Goal: Task Accomplishment & Management: Use online tool/utility

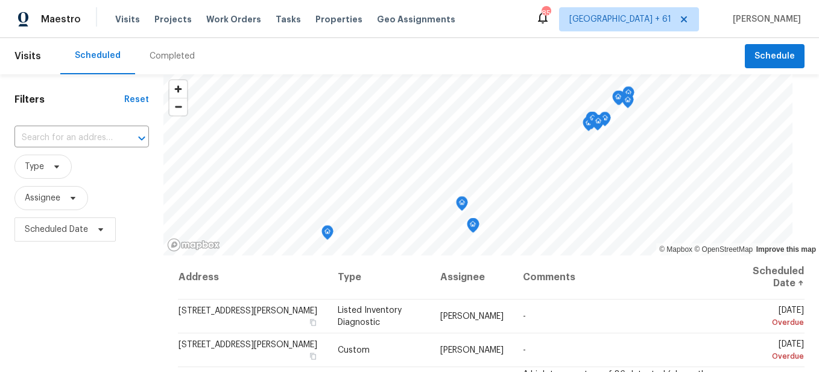
click at [161, 65] on div "Completed" at bounding box center [172, 56] width 74 height 36
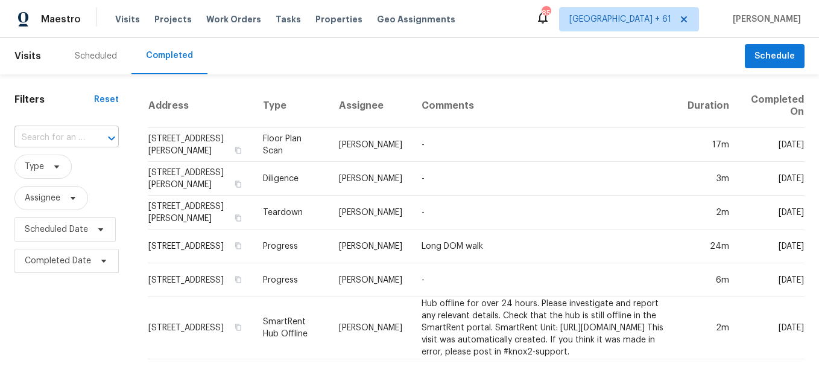
click at [69, 139] on input "text" at bounding box center [49, 137] width 71 height 19
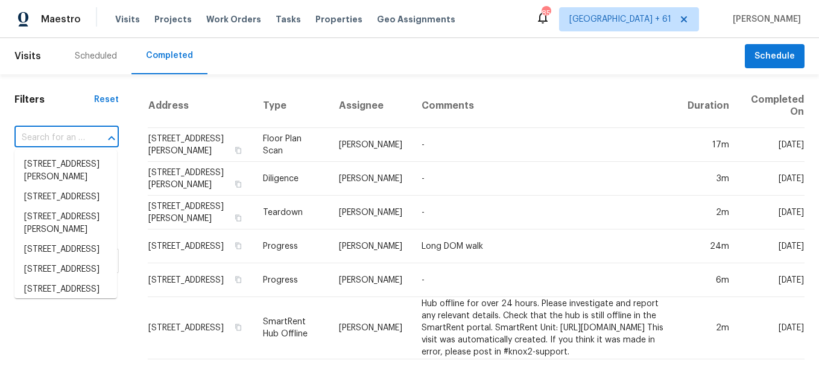
paste input "[STREET_ADDRESS][PERSON_NAME]"
type input "[STREET_ADDRESS][PERSON_NAME]"
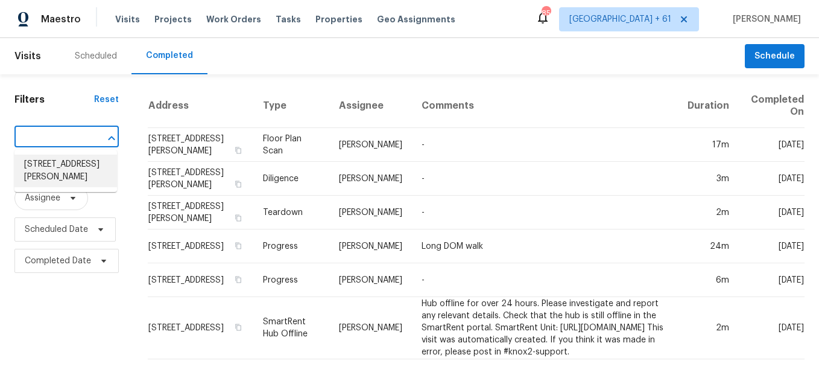
click at [78, 165] on li "[STREET_ADDRESS][PERSON_NAME]" at bounding box center [65, 170] width 103 height 33
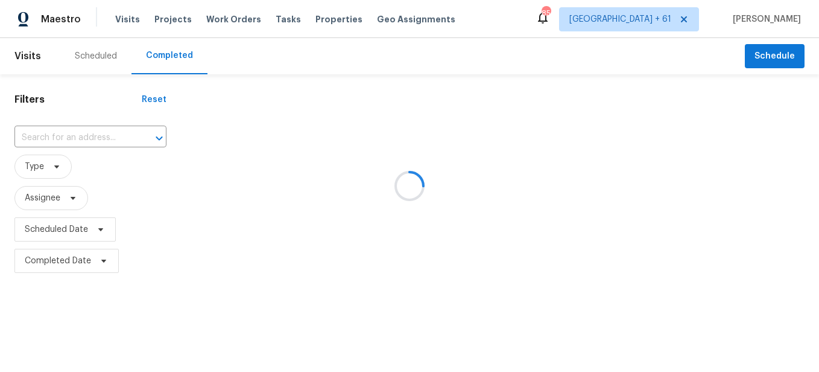
type input "[STREET_ADDRESS][PERSON_NAME]"
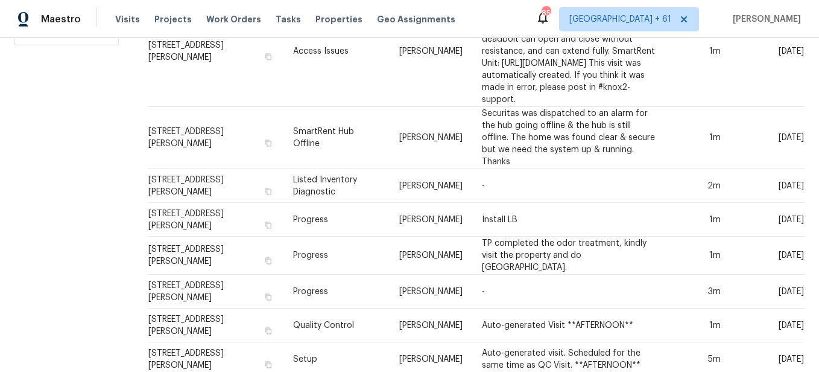
scroll to position [241, 0]
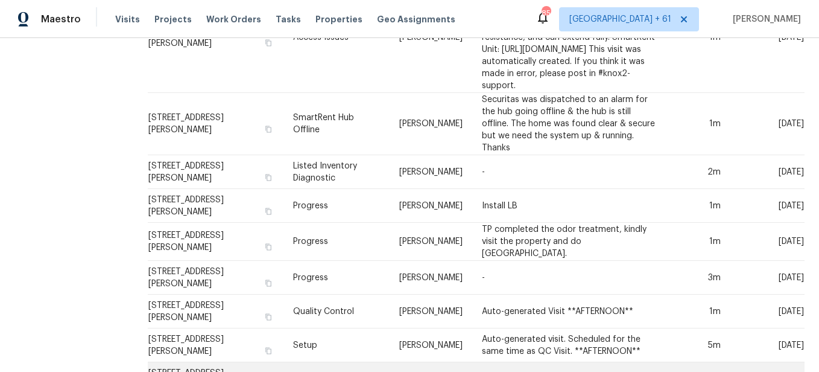
click at [284, 362] on td "Day One Walk" at bounding box center [337, 379] width 106 height 34
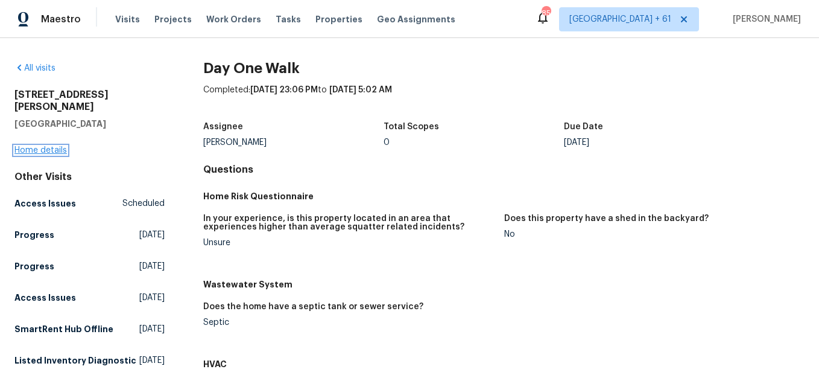
click at [53, 146] on link "Home details" at bounding box center [40, 150] width 52 height 8
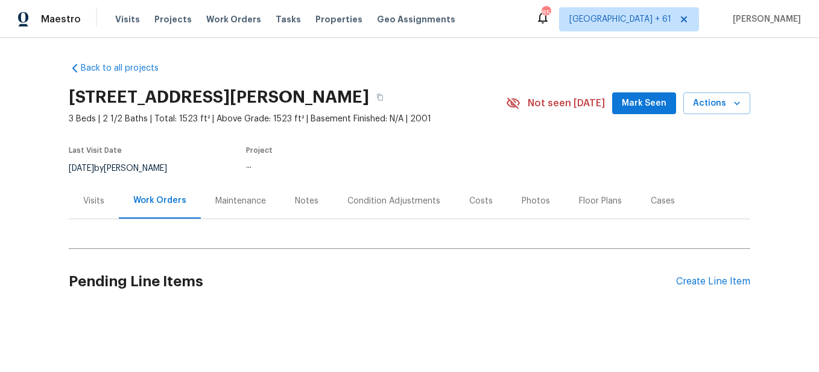
click at [526, 208] on div "Photos" at bounding box center [535, 201] width 57 height 36
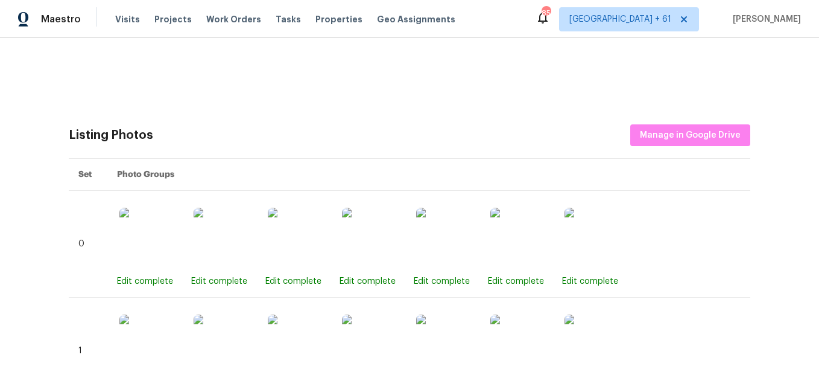
scroll to position [302, 0]
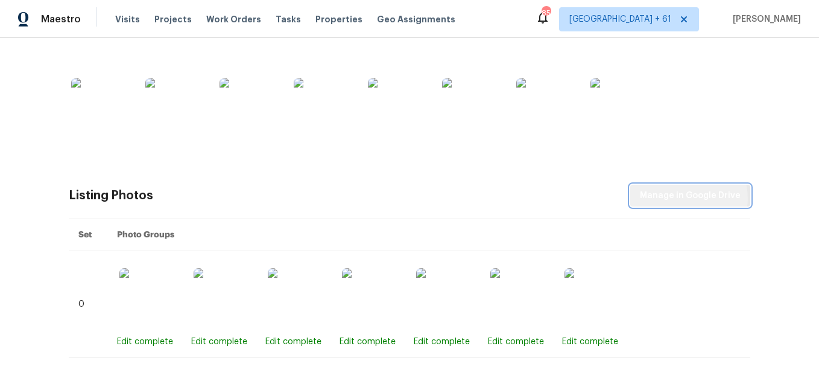
click at [686, 198] on span "Manage in Google Drive" at bounding box center [690, 195] width 101 height 15
click at [678, 191] on span "Manage in Google Drive" at bounding box center [690, 195] width 101 height 15
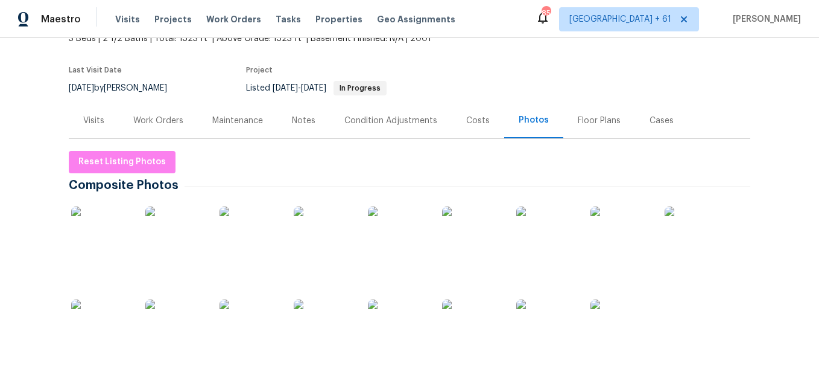
scroll to position [0, 0]
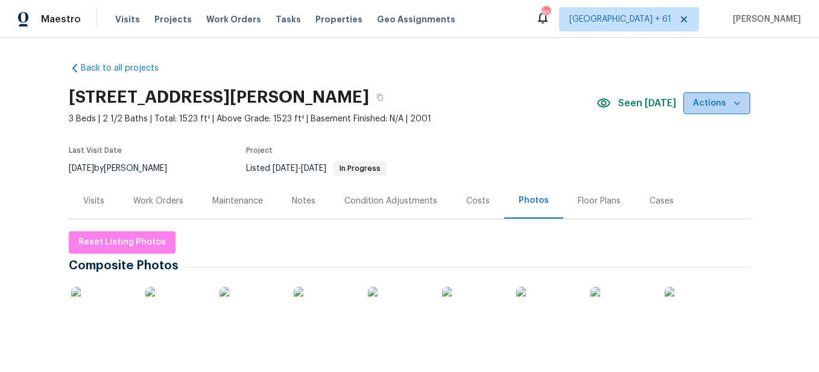
click at [716, 106] on span "Actions" at bounding box center [717, 103] width 48 height 15
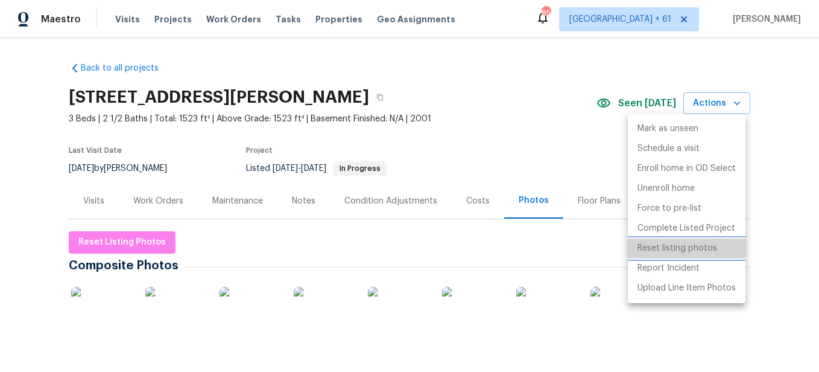
click at [682, 251] on p "Reset listing photos" at bounding box center [678, 248] width 80 height 13
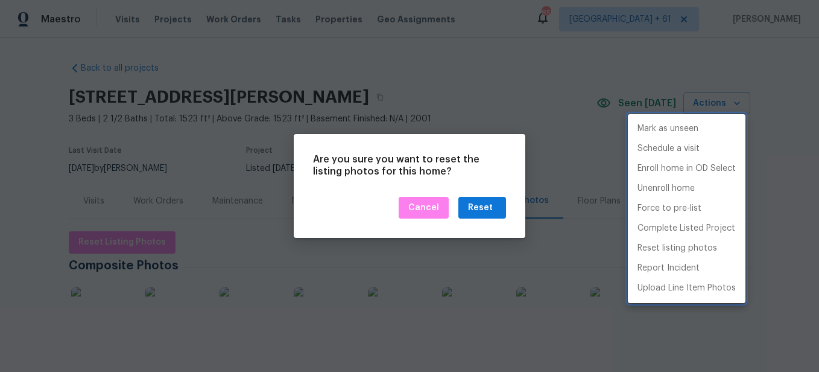
click at [474, 202] on div at bounding box center [409, 186] width 819 height 372
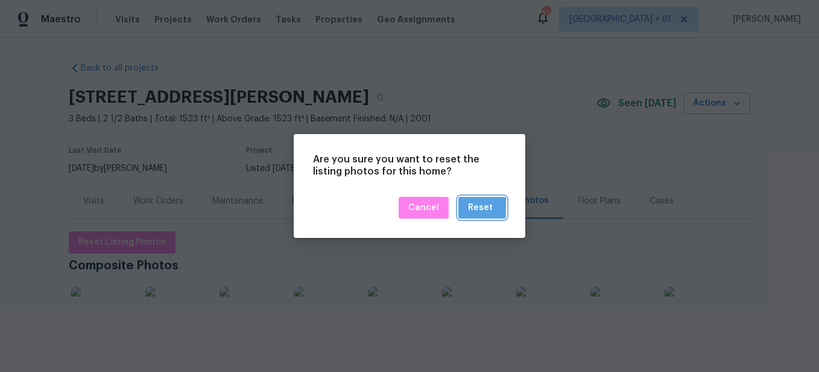
click at [476, 210] on div "Reset" at bounding box center [480, 207] width 25 height 15
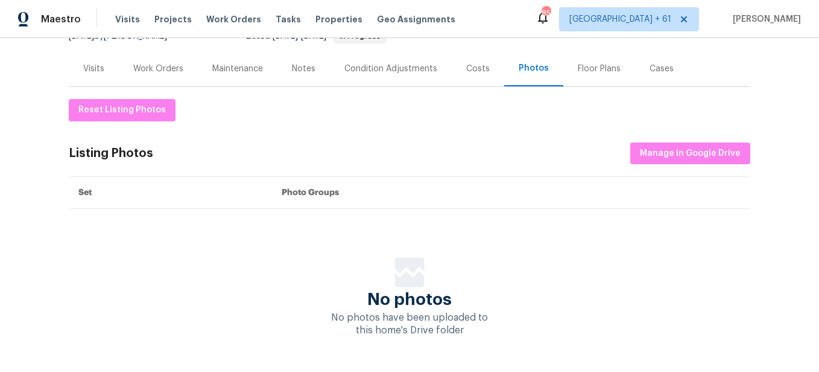
scroll to position [148, 0]
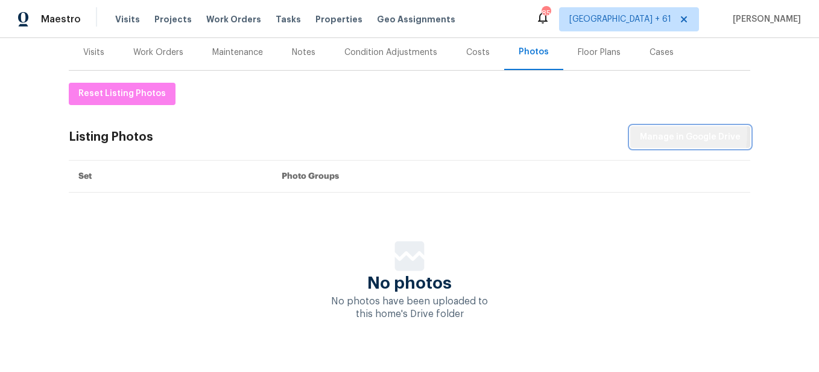
click at [647, 132] on span "Manage in Google Drive" at bounding box center [690, 137] width 101 height 15
